Goal: Find specific page/section: Find specific page/section

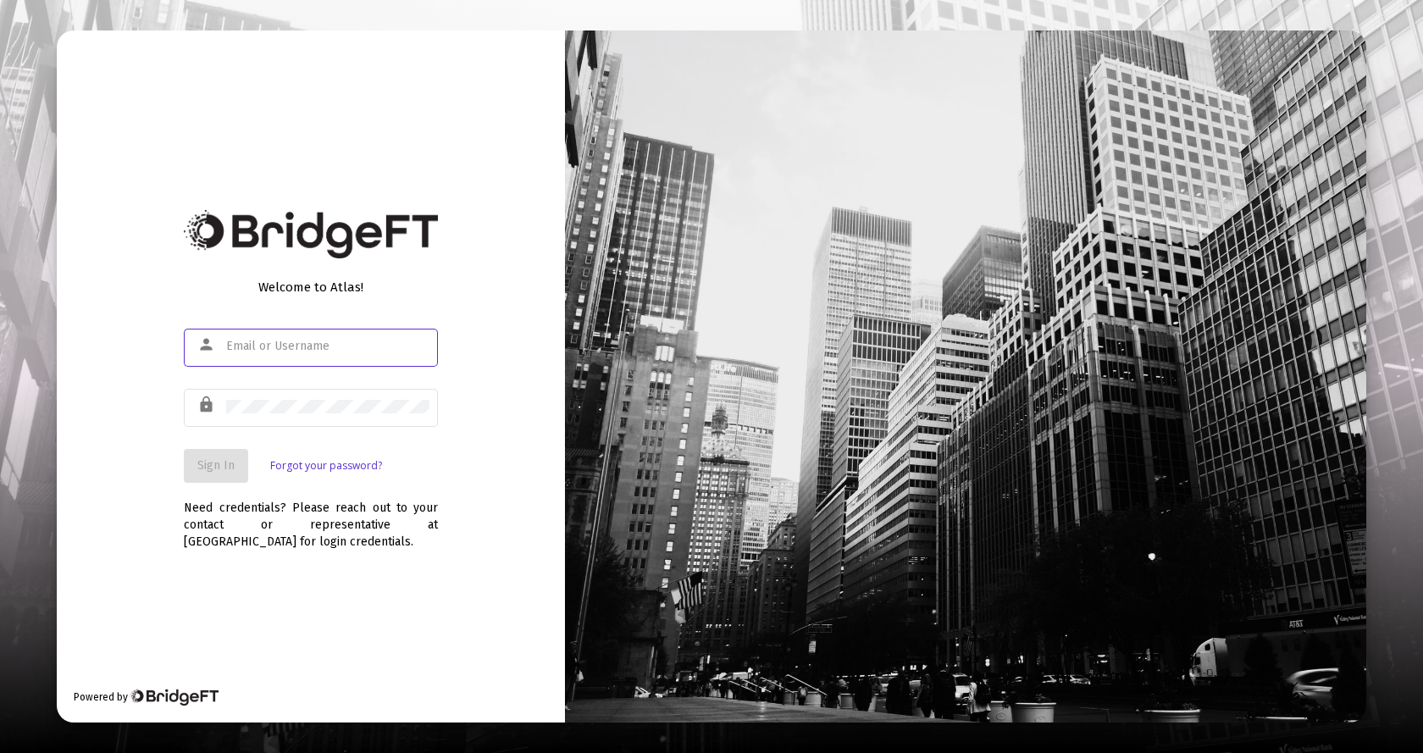
type input "[EMAIL_ADDRESS][DOMAIN_NAME]"
click at [218, 468] on span "Sign In" at bounding box center [215, 465] width 37 height 14
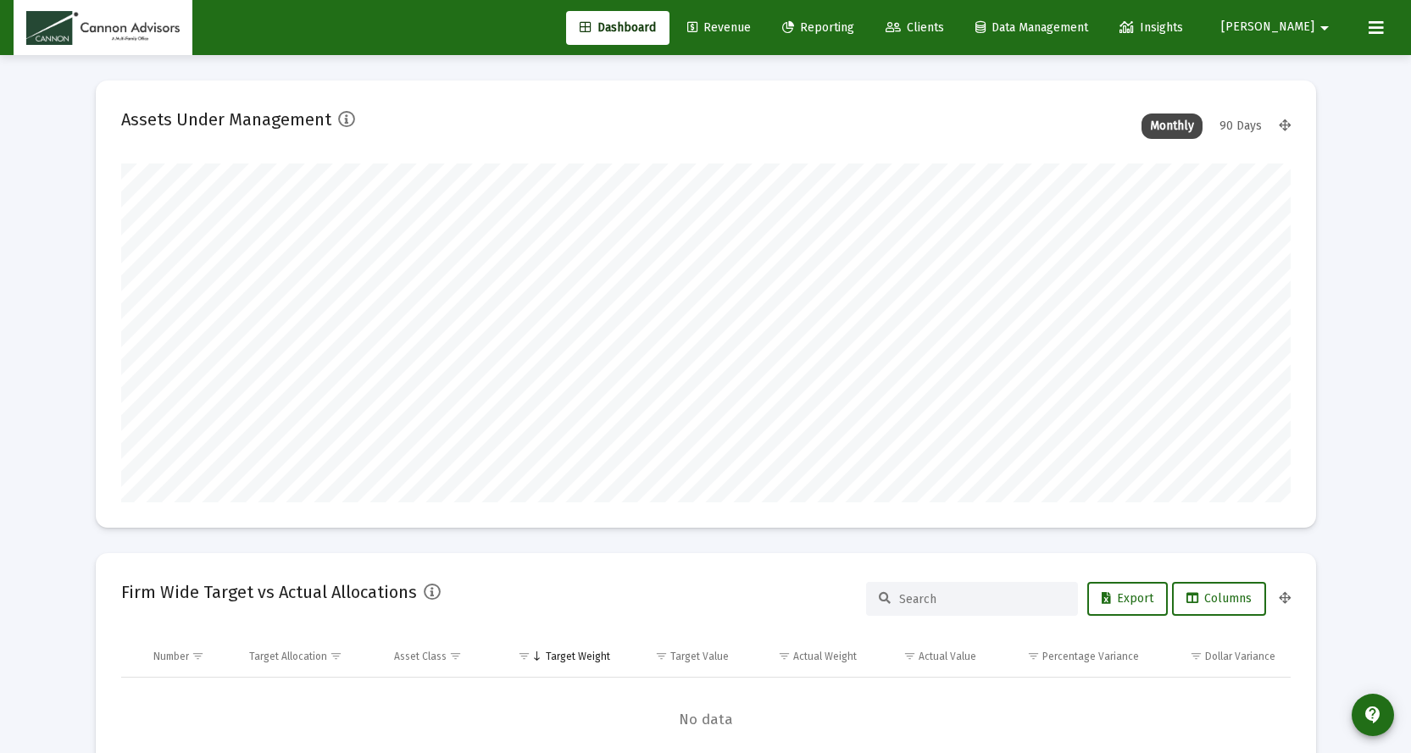
scroll to position [339, 630]
type input "[DATE]"
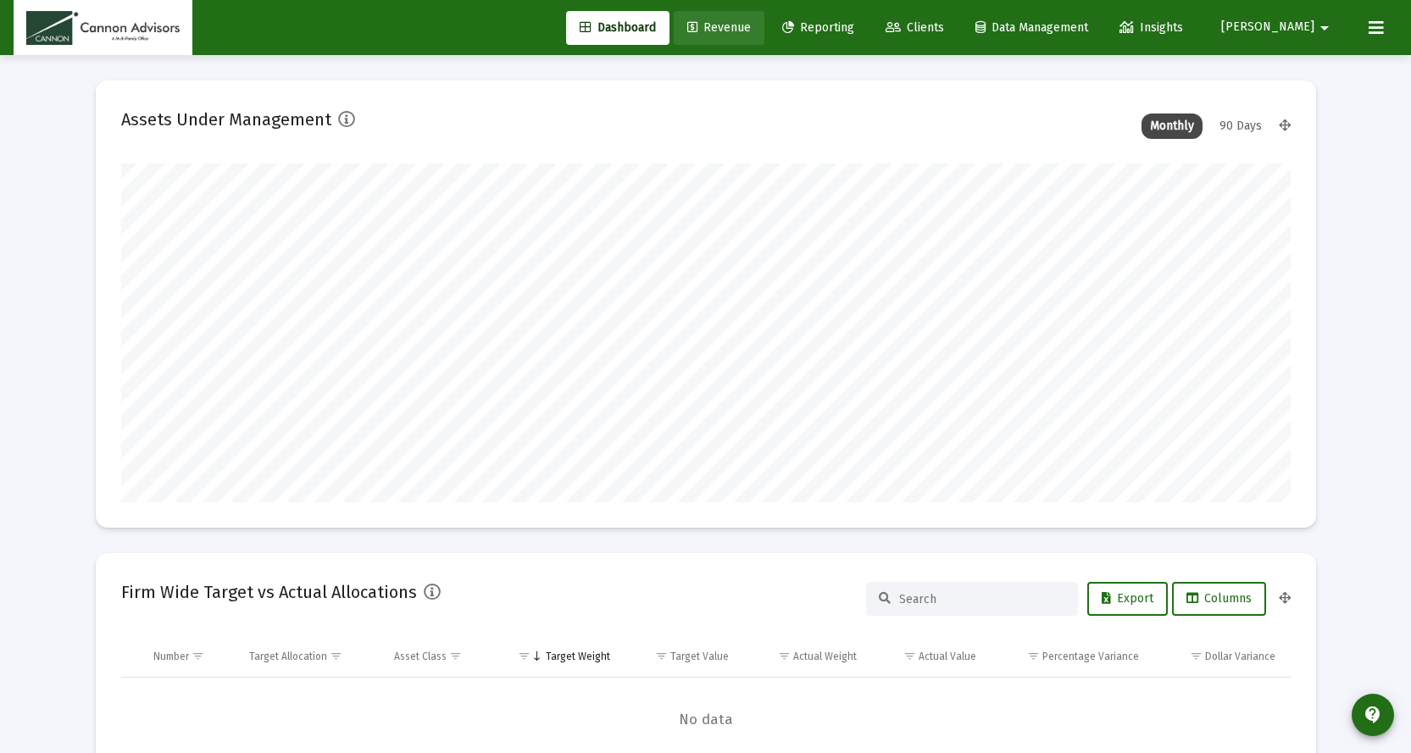
click at [751, 27] on span "Revenue" at bounding box center [719, 27] width 64 height 14
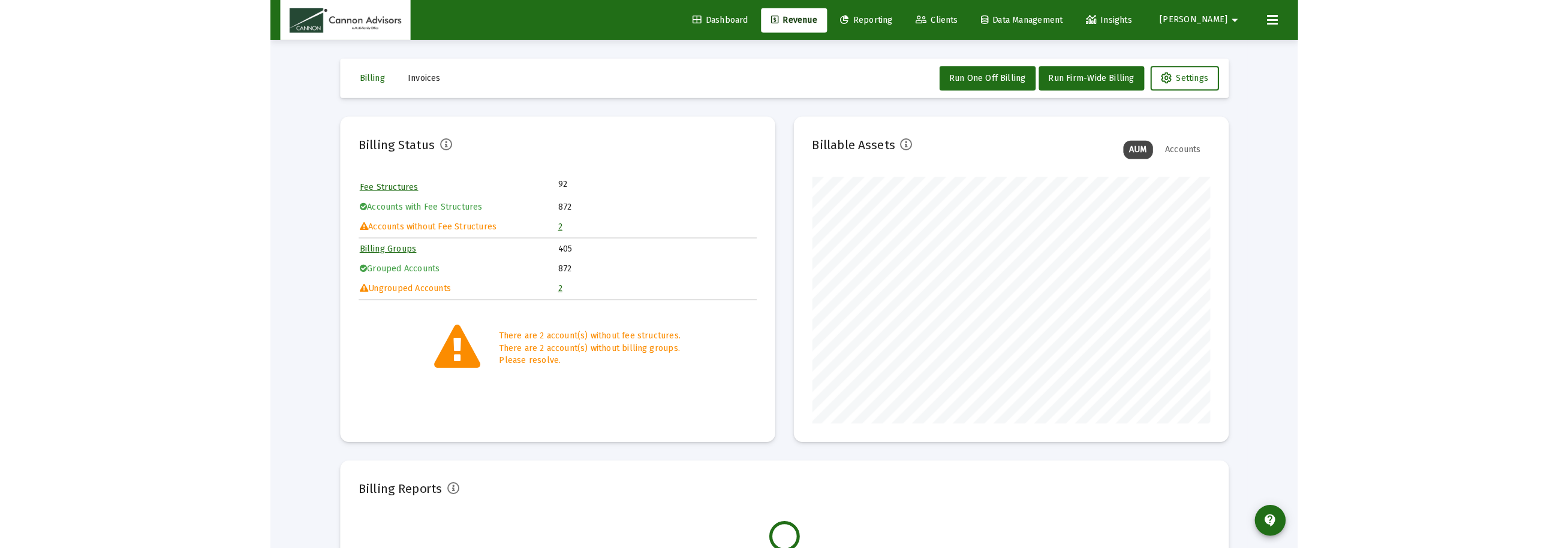
scroll to position [240, 387]
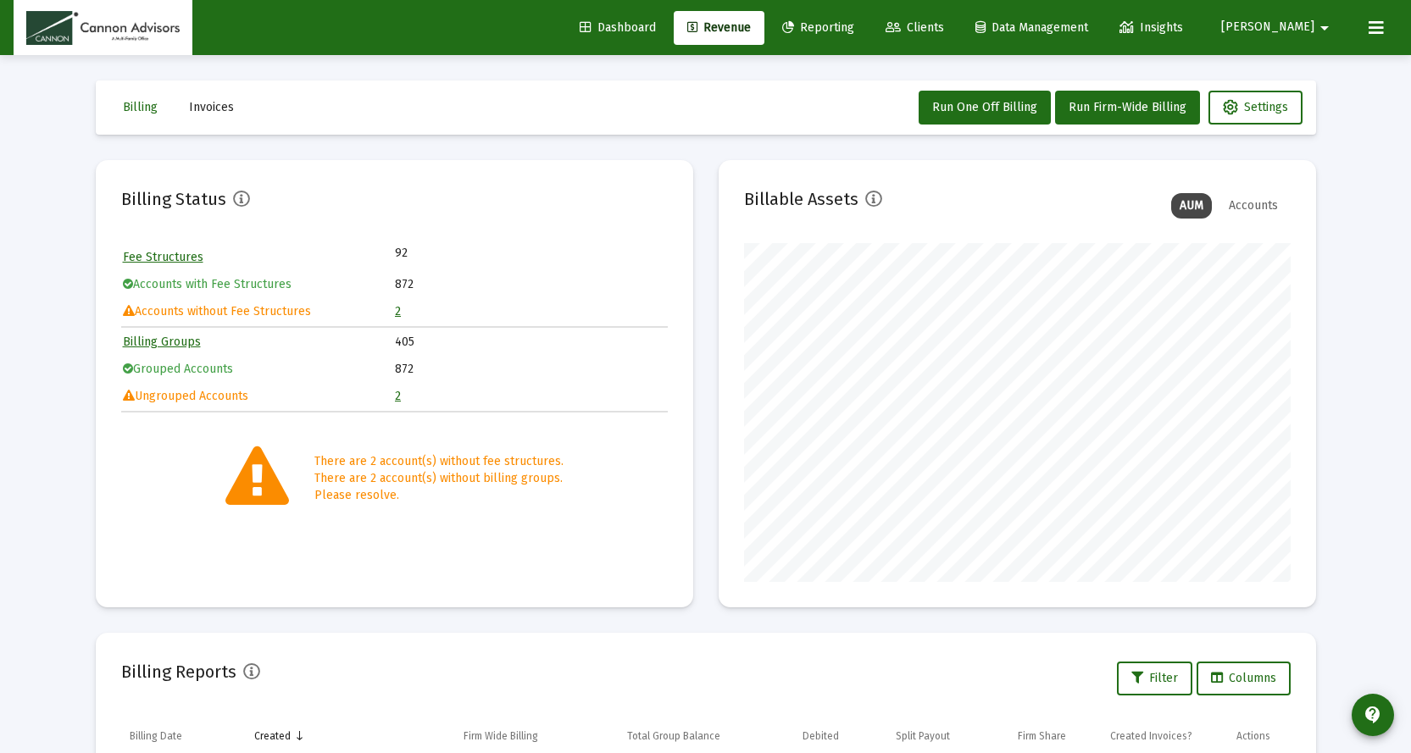
click at [399, 313] on link "2" at bounding box center [398, 311] width 6 height 14
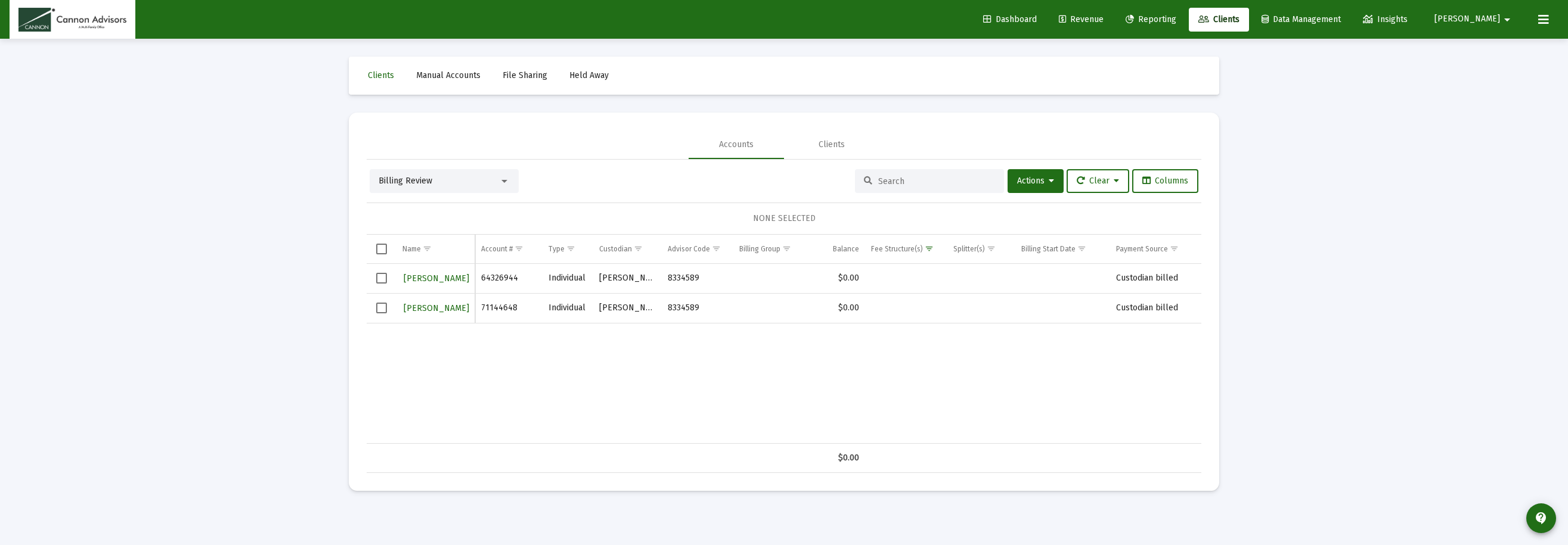
click at [900, 179] on input at bounding box center [937, 181] width 117 height 10
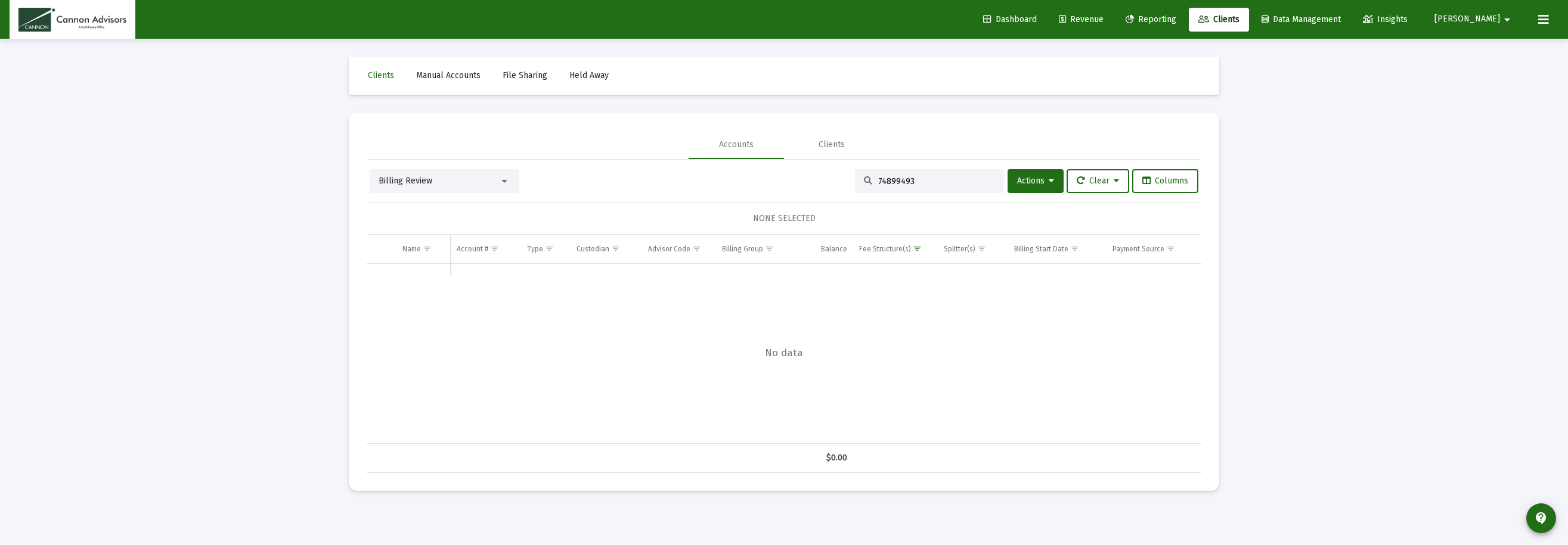
type input "74899493"
click at [909, 186] on input "74899493" at bounding box center [937, 181] width 117 height 10
drag, startPoint x: 913, startPoint y: 178, endPoint x: 825, endPoint y: 169, distance: 88.5
click at [825, 169] on div "Billing Review 74899493 Actions Clear Columns" at bounding box center [784, 181] width 829 height 24
click at [937, 175] on div "74899493" at bounding box center [930, 181] width 149 height 24
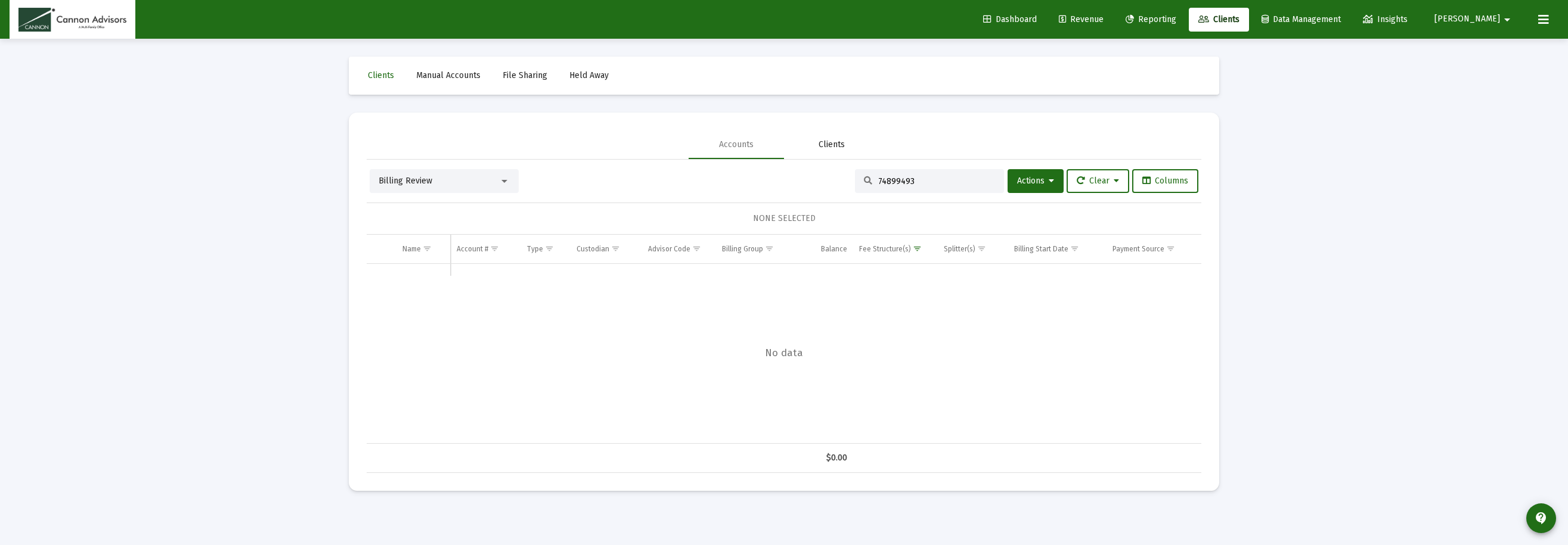
click at [842, 150] on div "Clients" at bounding box center [831, 144] width 26 height 12
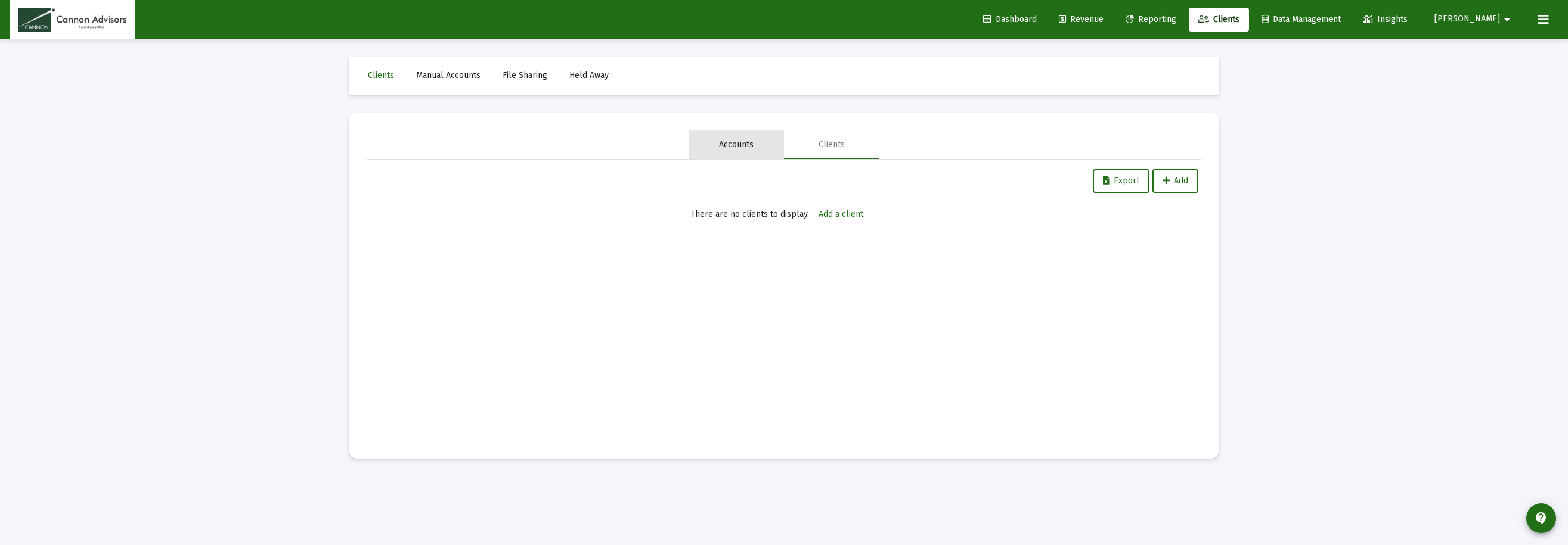
click at [739, 142] on div "Accounts" at bounding box center [736, 144] width 34 height 12
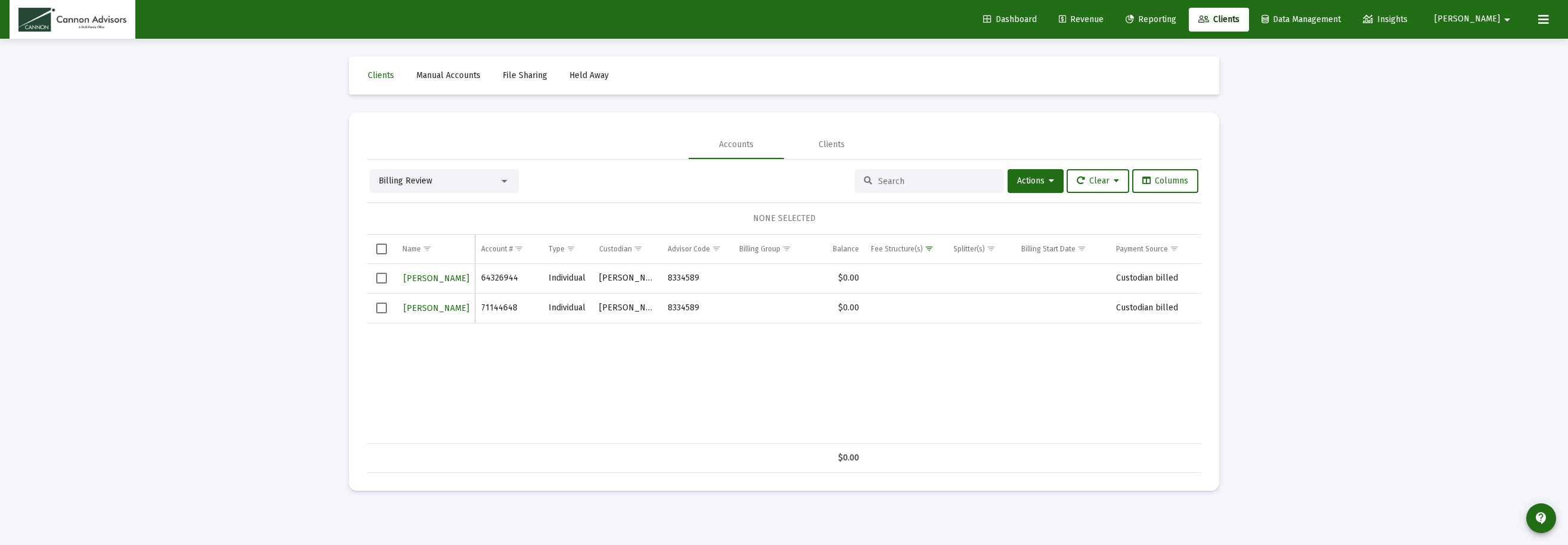
click at [895, 184] on input at bounding box center [937, 181] width 117 height 10
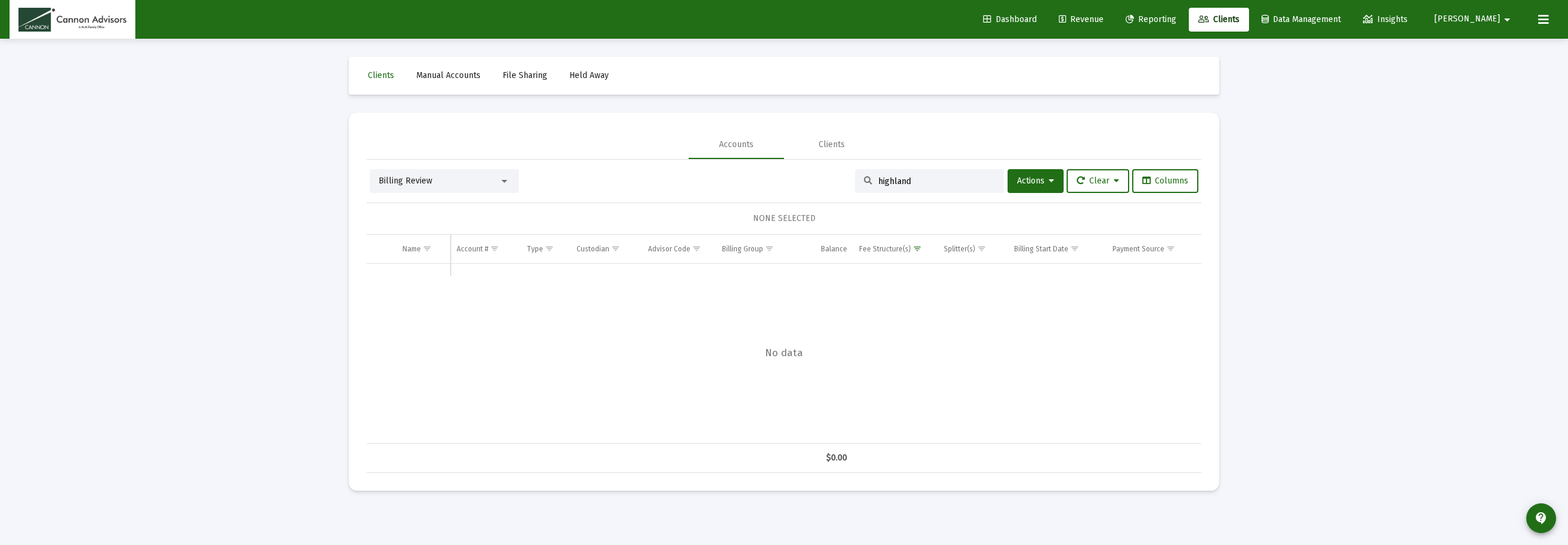
type input "highland"
click at [1001, 18] on span "Dashboard" at bounding box center [1010, 19] width 53 height 10
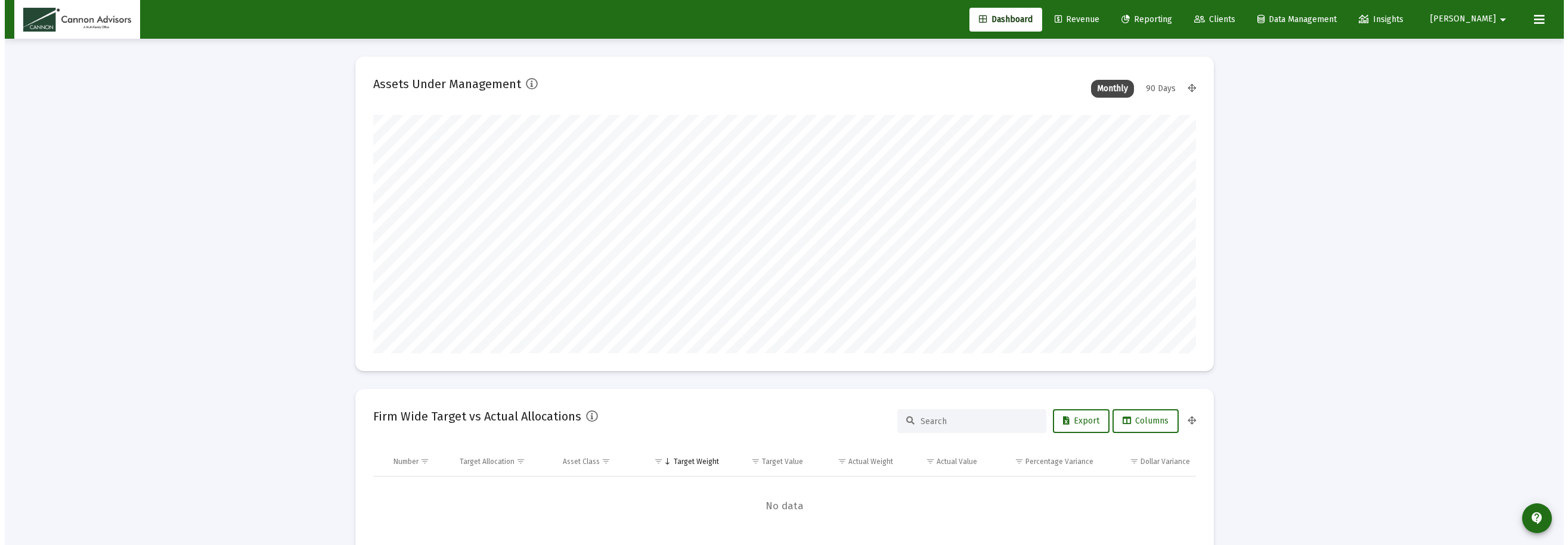
scroll to position [238, 443]
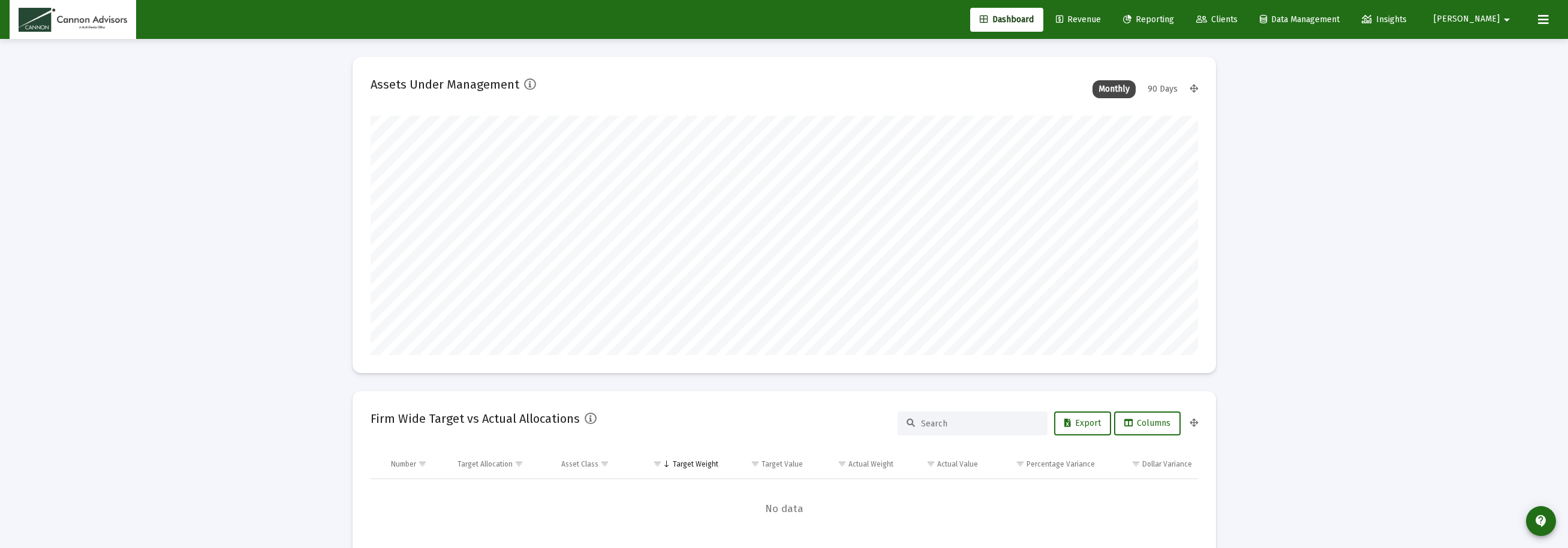
click at [1007, 19] on span "Clients" at bounding box center [1216, 19] width 41 height 10
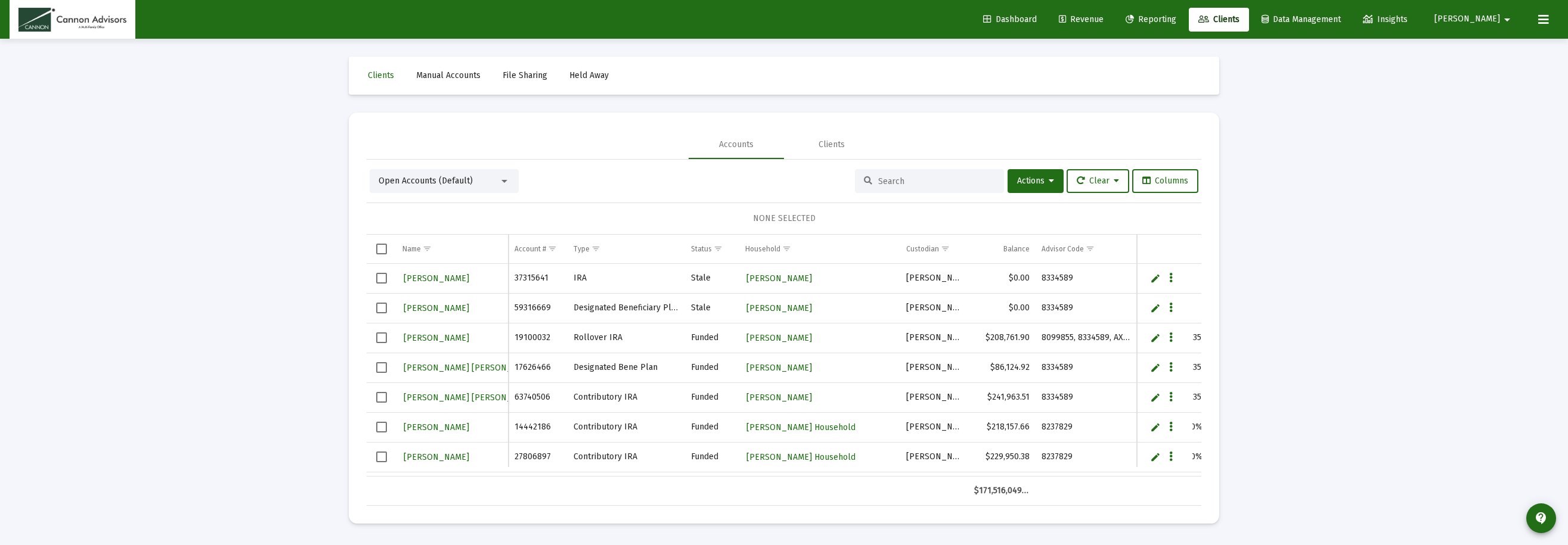
click at [925, 179] on input at bounding box center [937, 181] width 117 height 10
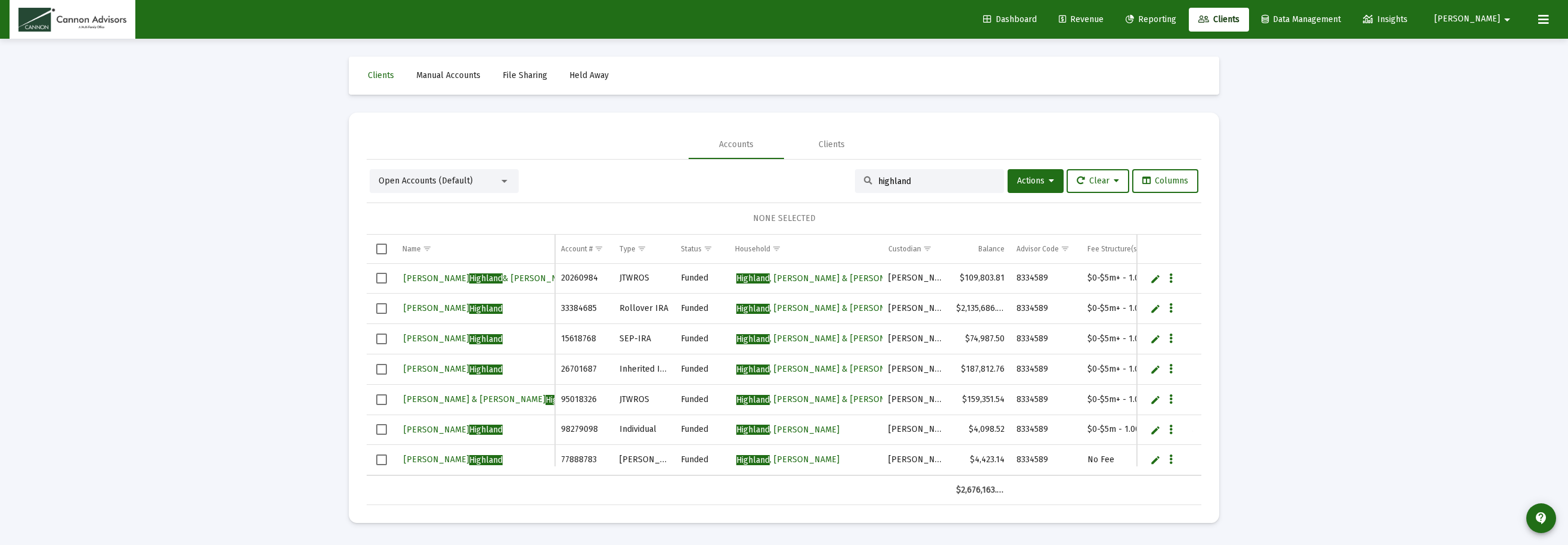
scroll to position [8, 0]
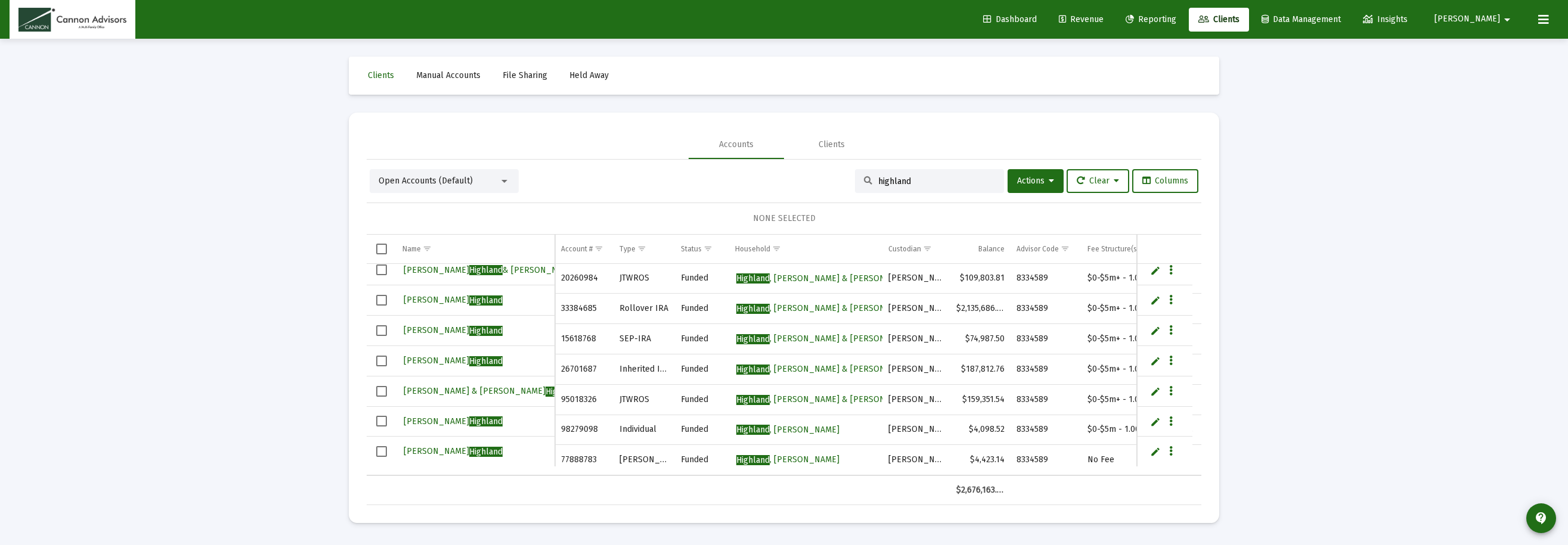
type input "highland"
